Goal: Task Accomplishment & Management: Understand process/instructions

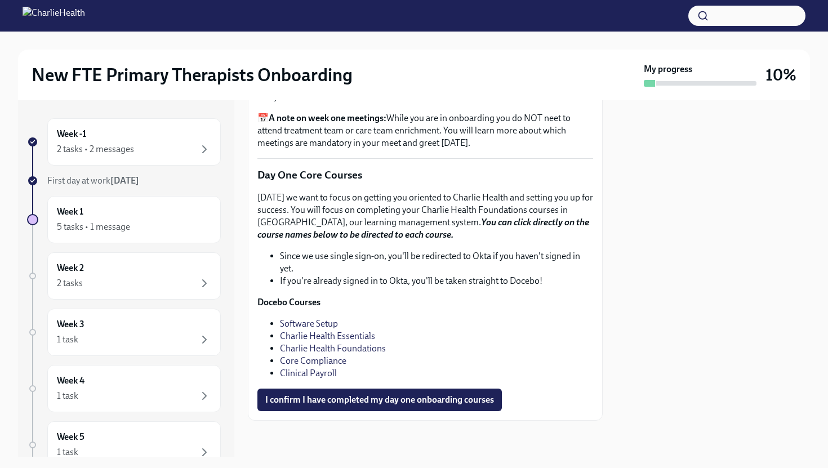
scroll to position [1510, 0]
click at [323, 375] on link "Clinical Payroll" at bounding box center [308, 373] width 57 height 11
drag, startPoint x: 334, startPoint y: 261, endPoint x: 485, endPoint y: 261, distance: 150.9
click at [485, 261] on li "Since we use single sign-on, you'll be redirected to Okta if you haven't signed…" at bounding box center [436, 262] width 313 height 25
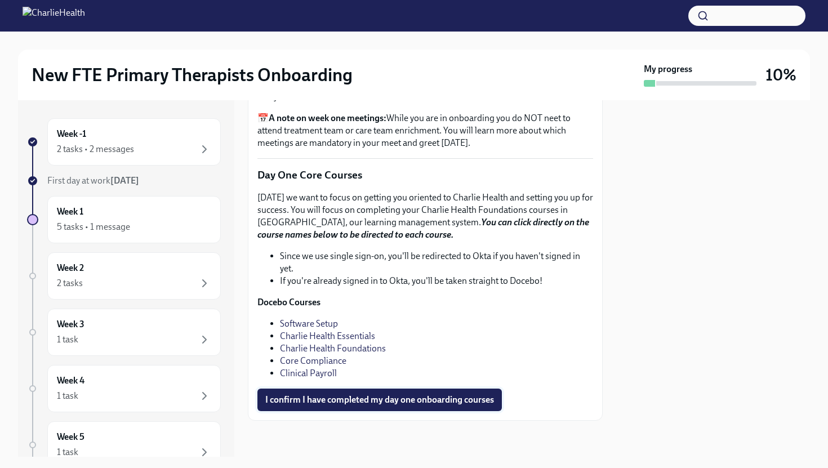
click at [380, 399] on span "I confirm I have completed my day one onboarding courses" at bounding box center [379, 399] width 229 height 11
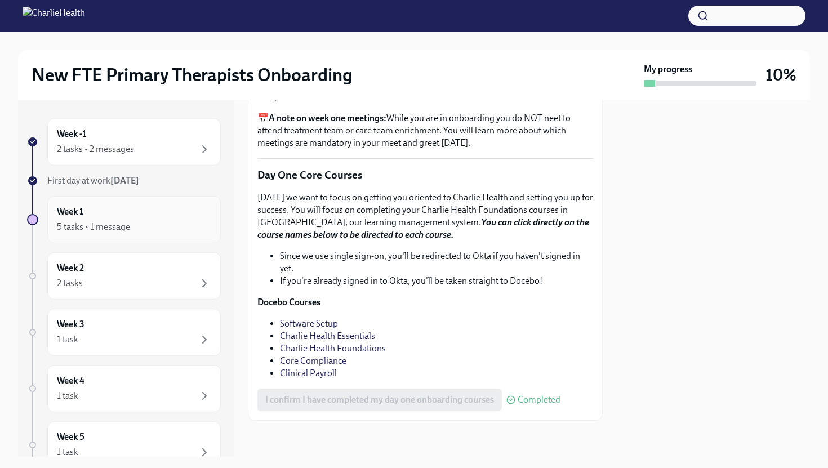
click at [111, 212] on div "Week 1 5 tasks • 1 message" at bounding box center [134, 220] width 154 height 28
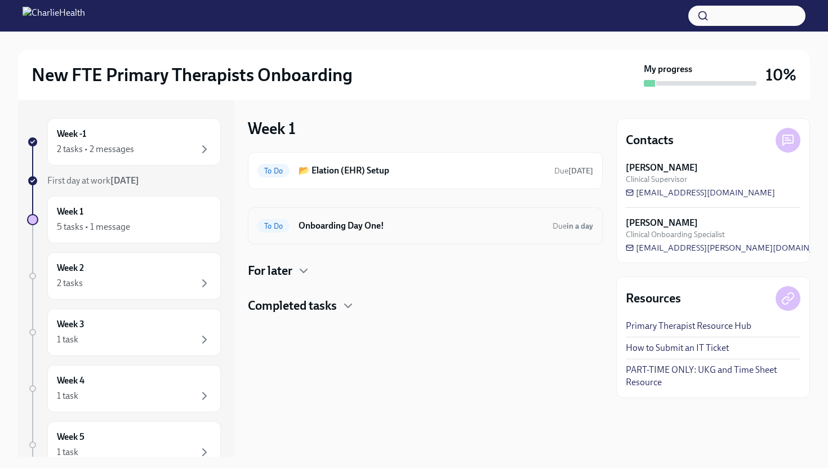
click at [389, 225] on h6 "Onboarding Day One!" at bounding box center [420, 226] width 245 height 12
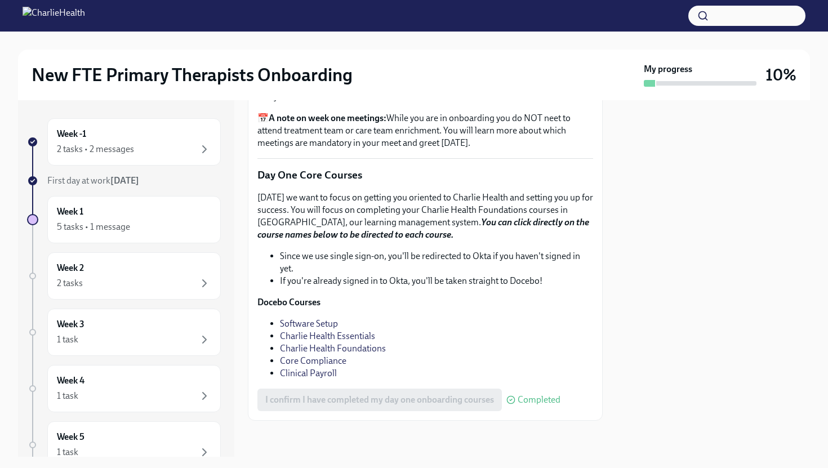
scroll to position [1510, 0]
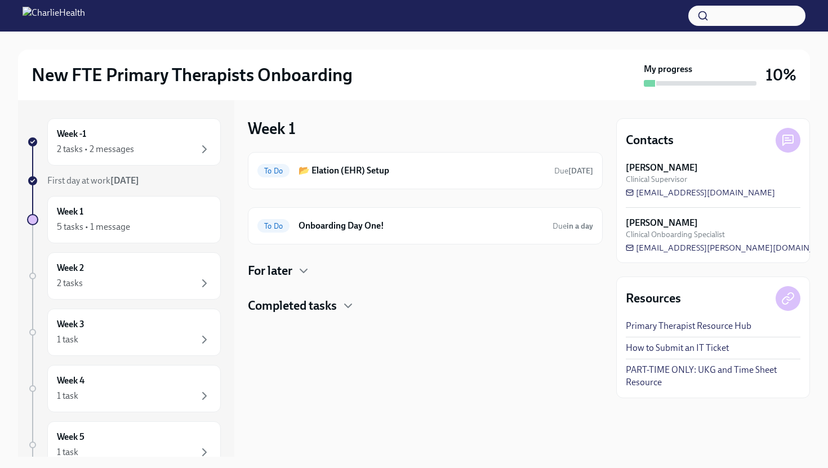
click at [288, 274] on h4 "For later" at bounding box center [270, 270] width 44 height 17
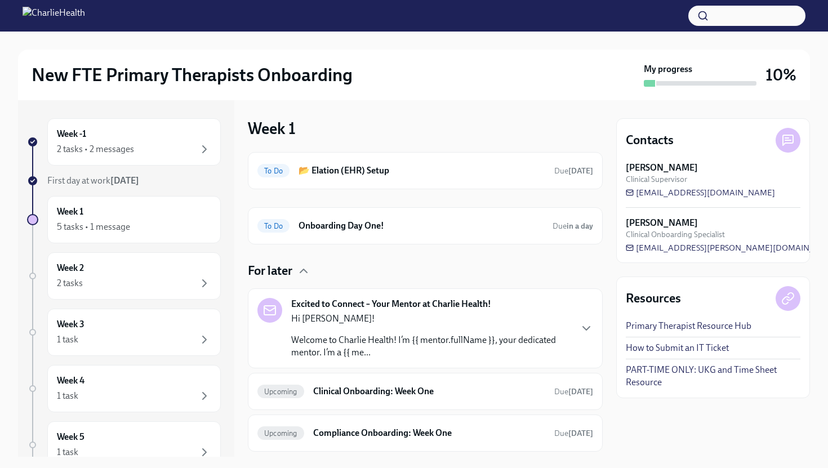
click at [575, 338] on div "Excited to Connect – Your Mentor at Charlie Health! Hi [PERSON_NAME]! Welcome t…" at bounding box center [425, 328] width 336 height 61
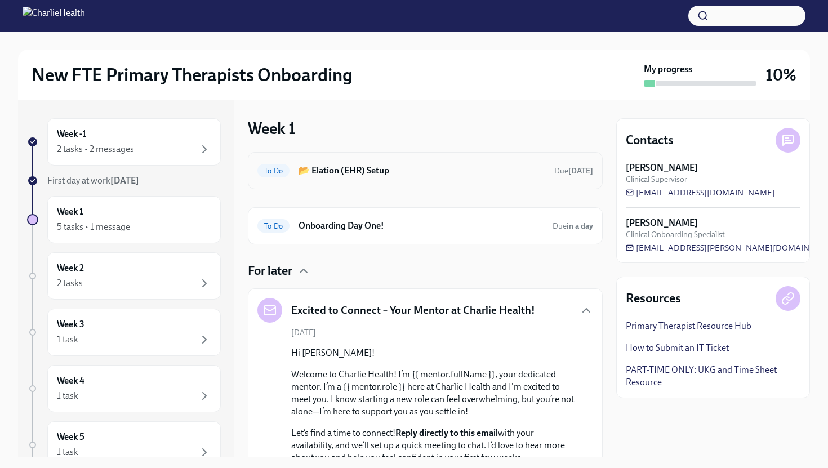
click at [489, 175] on h6 "📂 Elation (EHR) Setup" at bounding box center [421, 170] width 247 height 12
